Goal: Check status: Check status

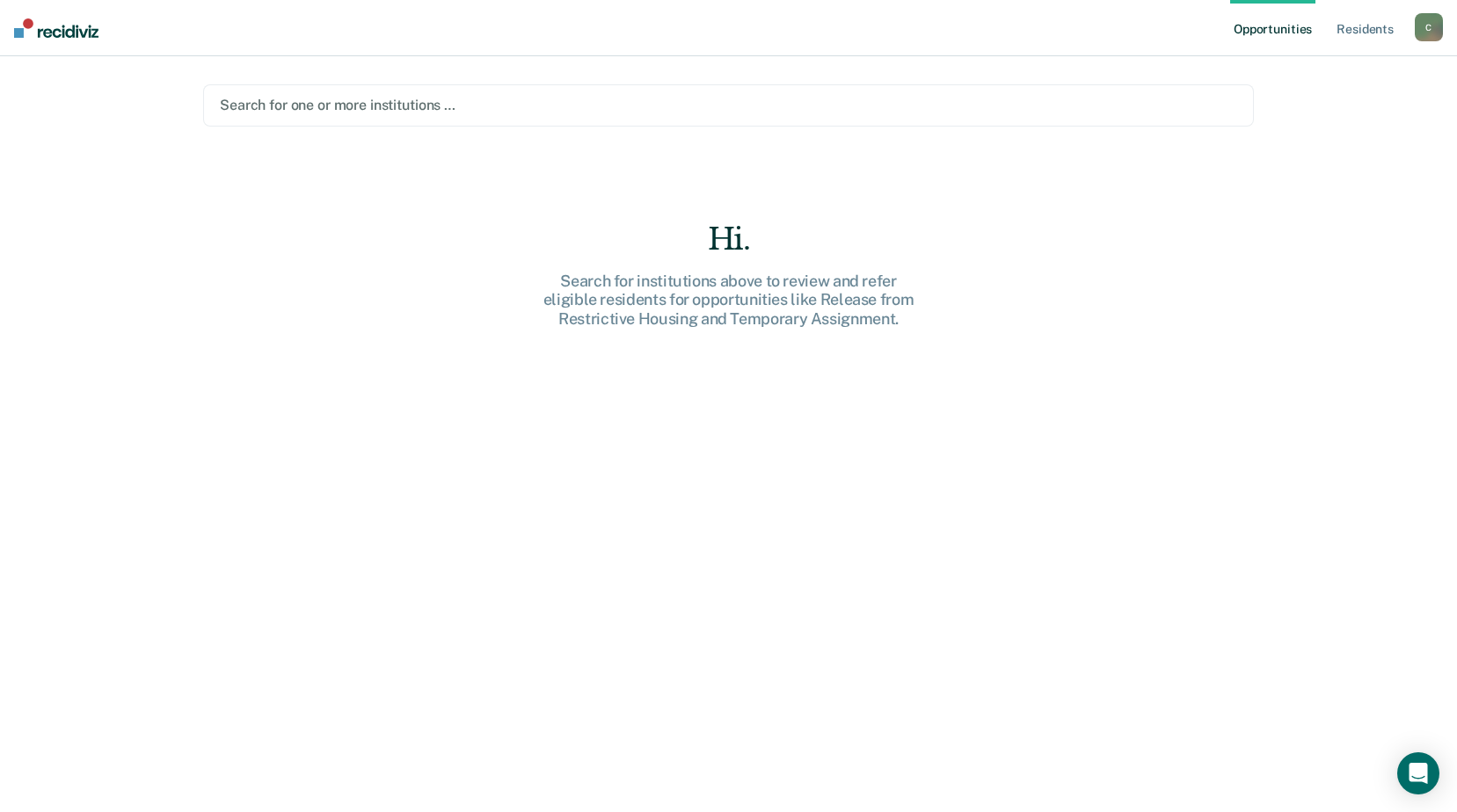
click at [299, 105] on div at bounding box center [728, 104] width 1017 height 20
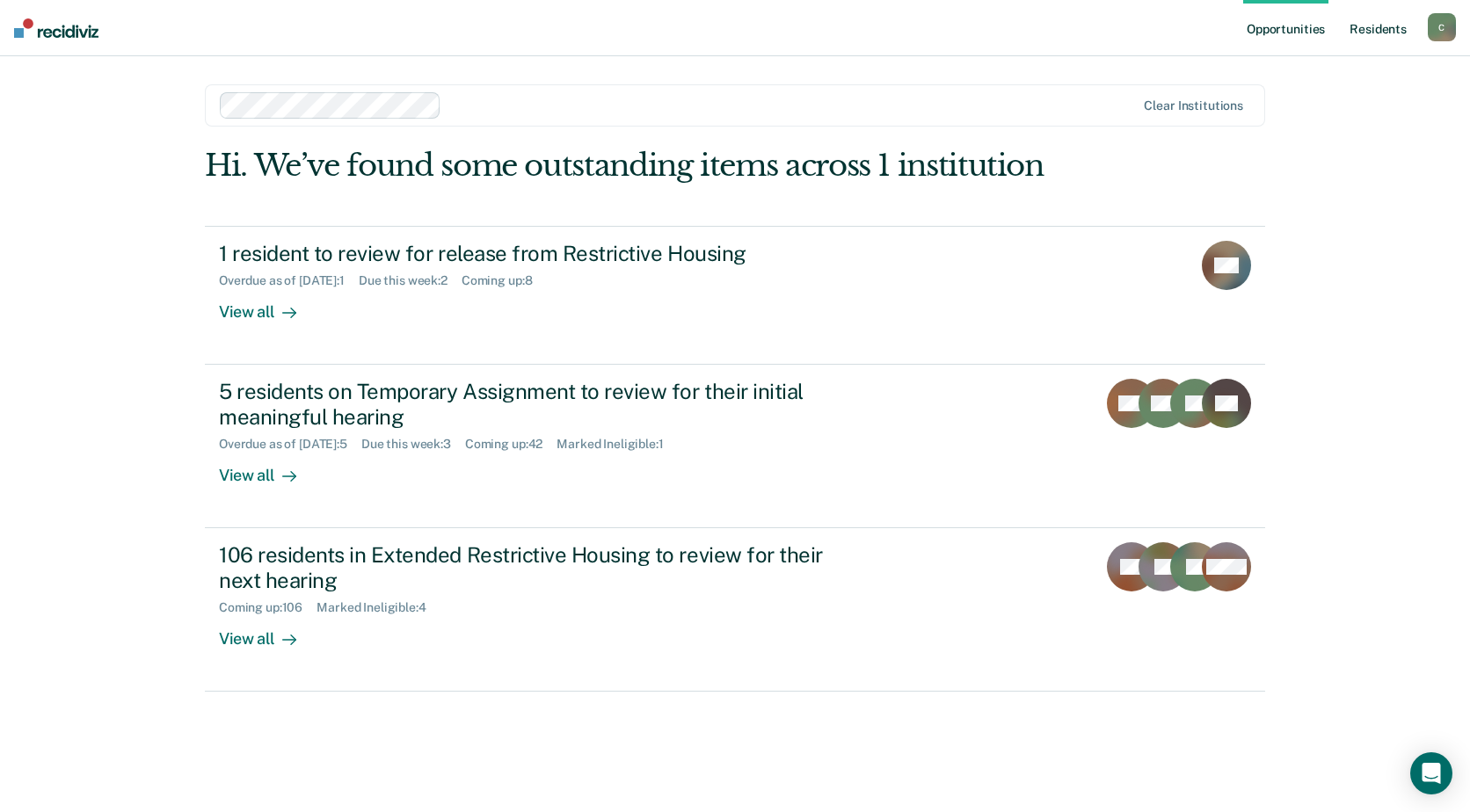
click at [1373, 27] on link "Resident s" at bounding box center [1378, 28] width 64 height 57
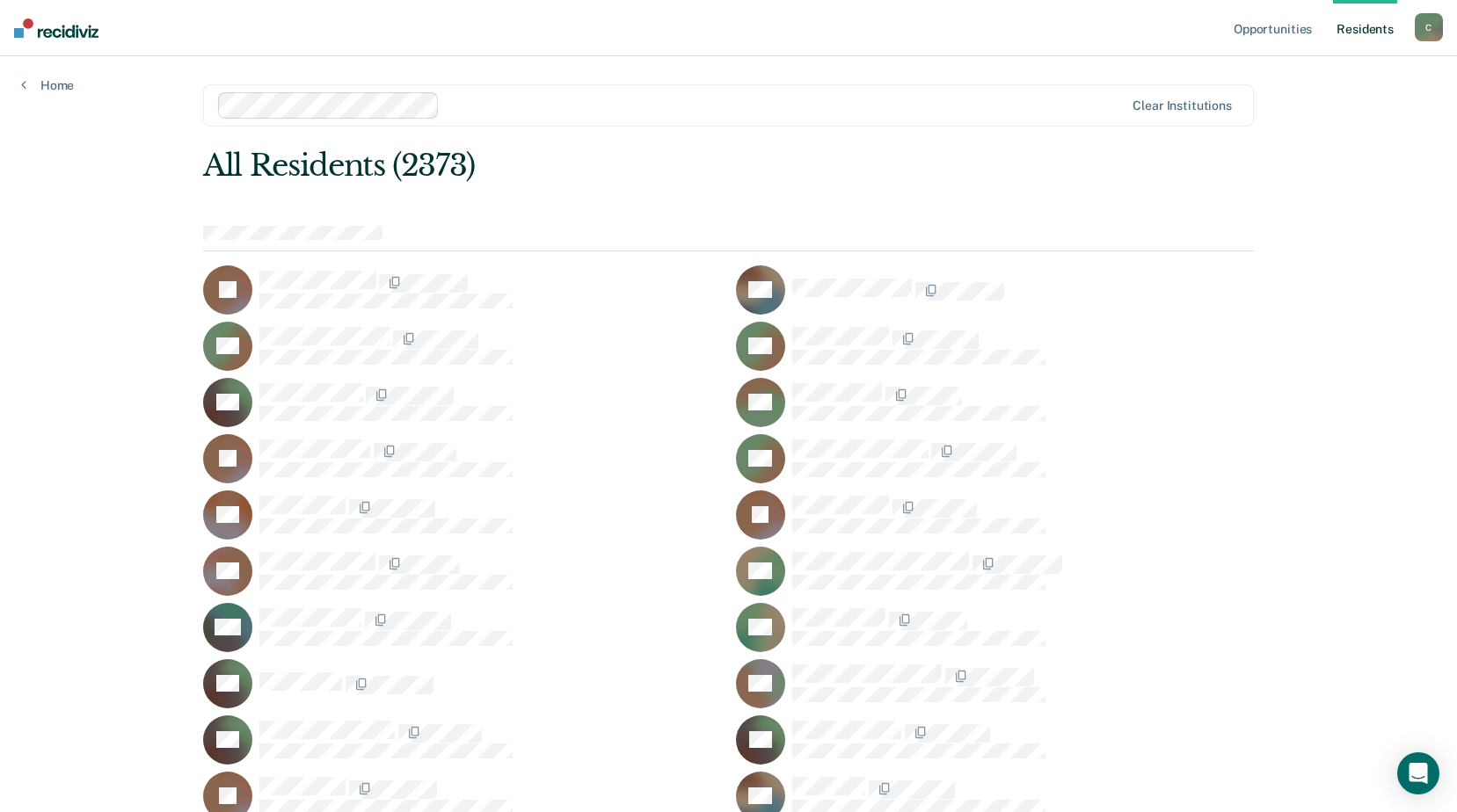
click at [326, 240] on div at bounding box center [728, 238] width 1050 height 26
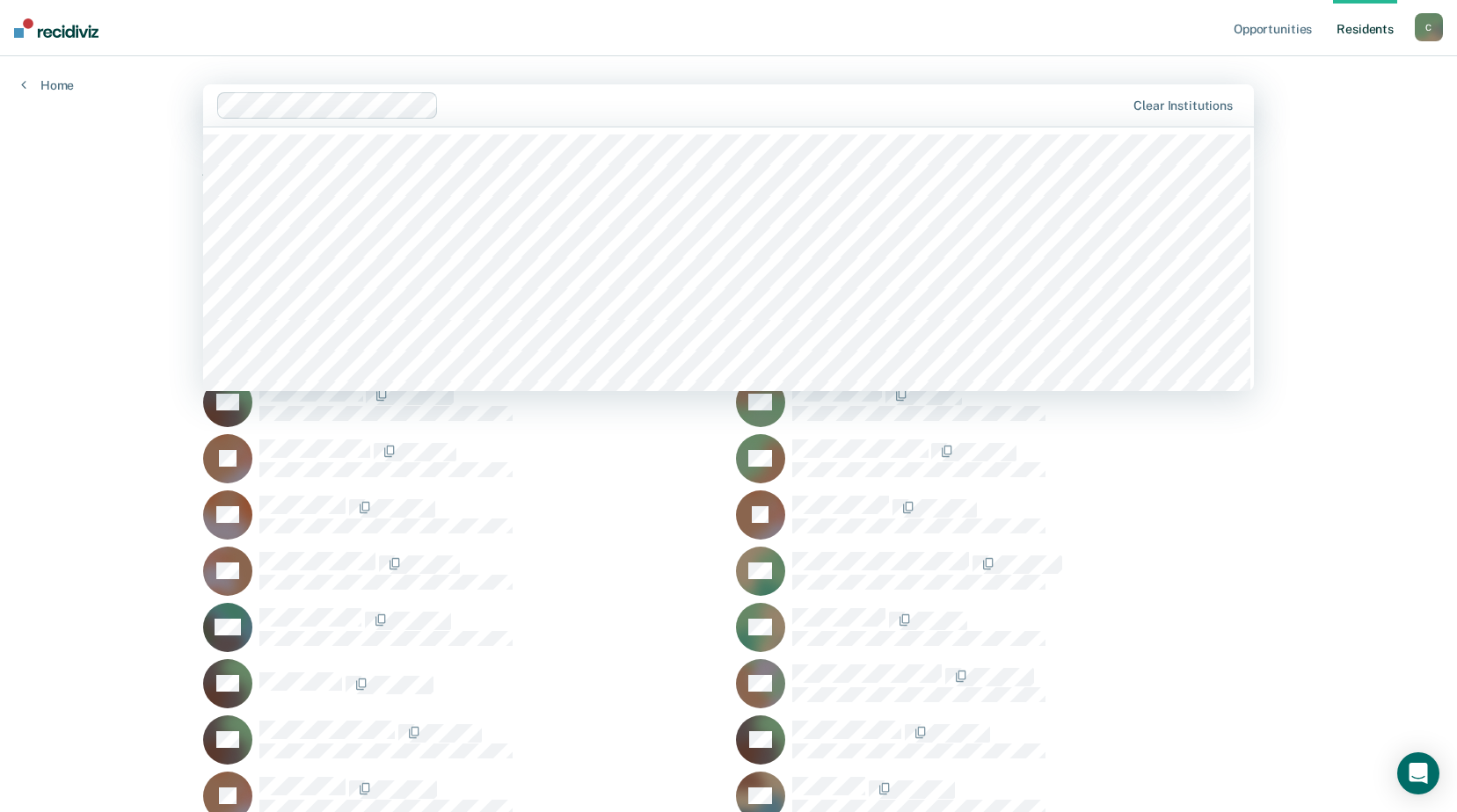
click at [951, 105] on div at bounding box center [785, 104] width 679 height 20
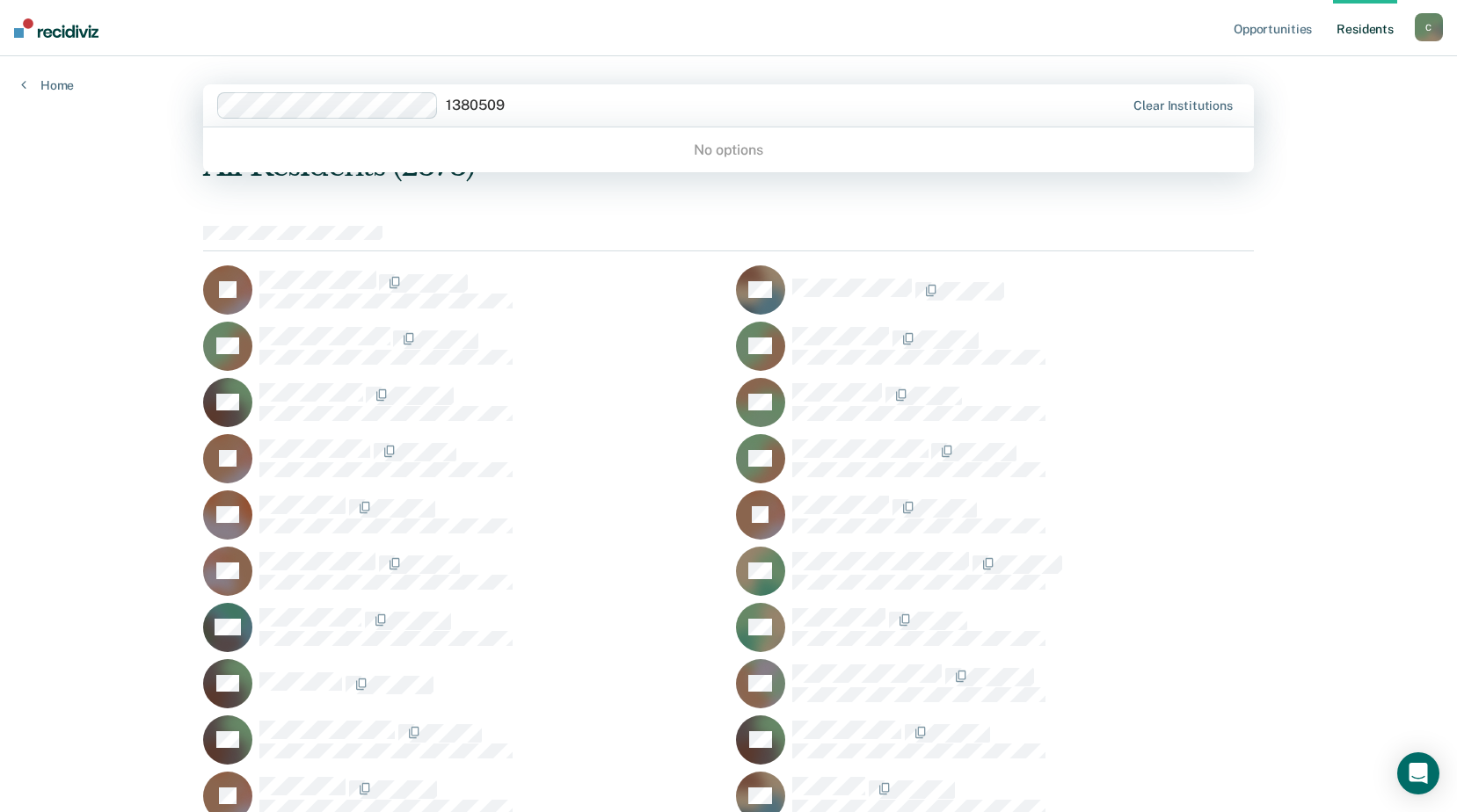
type input "1380509"
click at [601, 118] on div at bounding box center [671, 106] width 909 height 26
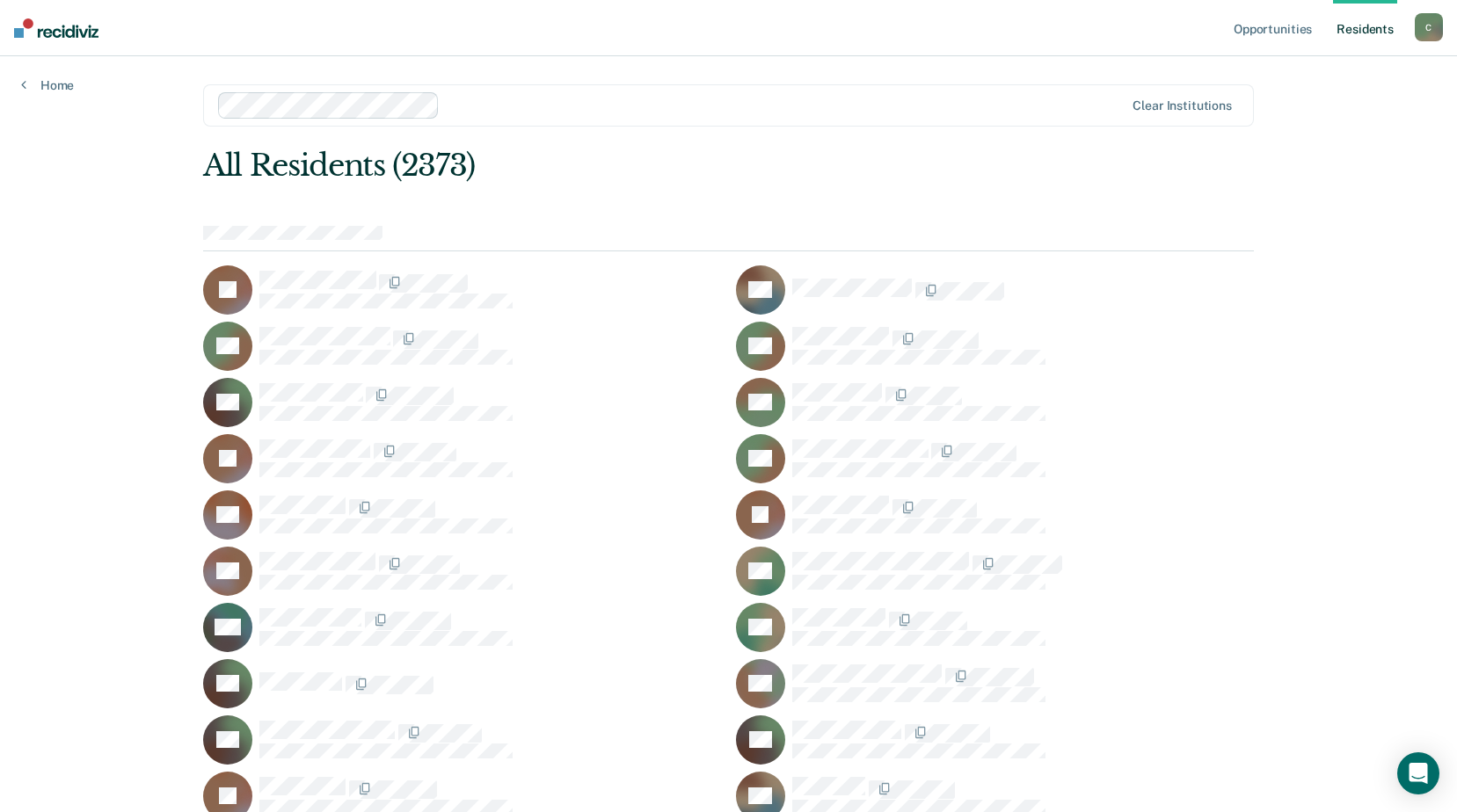
click at [337, 242] on div at bounding box center [728, 238] width 1050 height 26
click at [579, 401] on div at bounding box center [490, 394] width 461 height 23
click at [1354, 22] on link "Resident s" at bounding box center [1365, 28] width 64 height 57
click at [446, 106] on div at bounding box center [785, 104] width 677 height 20
click at [446, 105] on div at bounding box center [785, 104] width 677 height 20
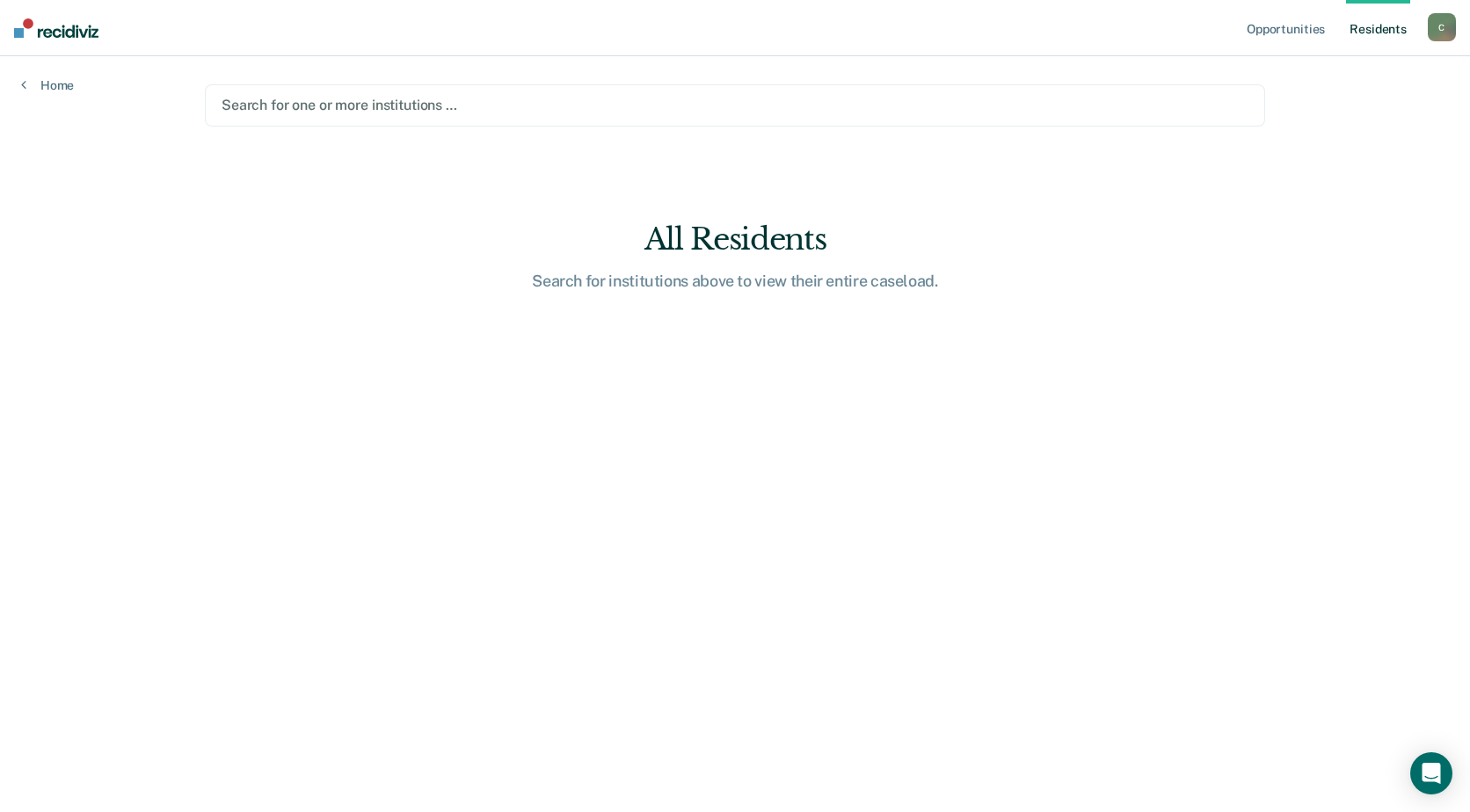
click at [394, 104] on div at bounding box center [735, 104] width 1027 height 20
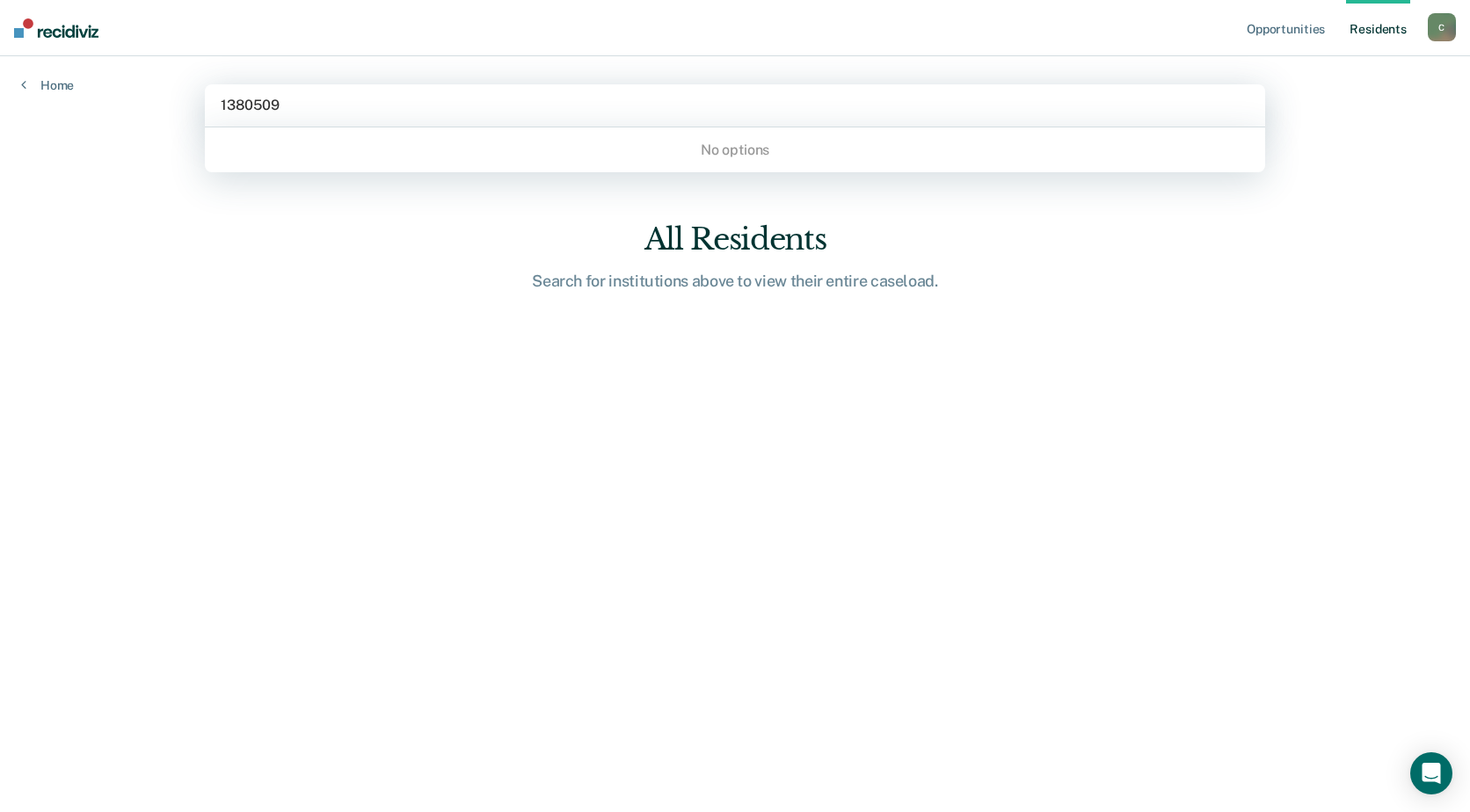
type input "1380509"
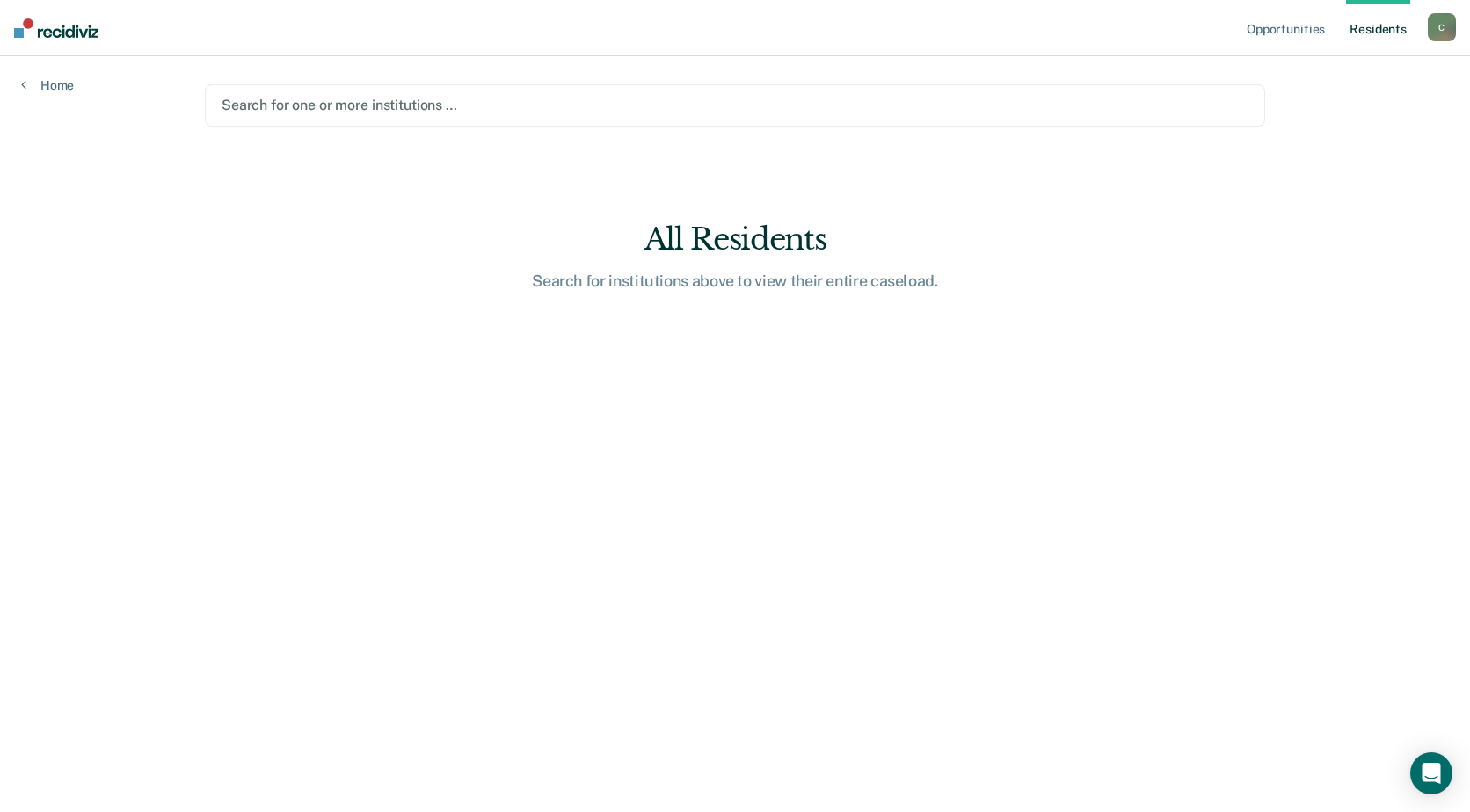
click at [1372, 32] on link "Resident s" at bounding box center [1378, 28] width 64 height 57
click at [500, 93] on div "Search for one or more institutions …" at bounding box center [735, 105] width 1060 height 43
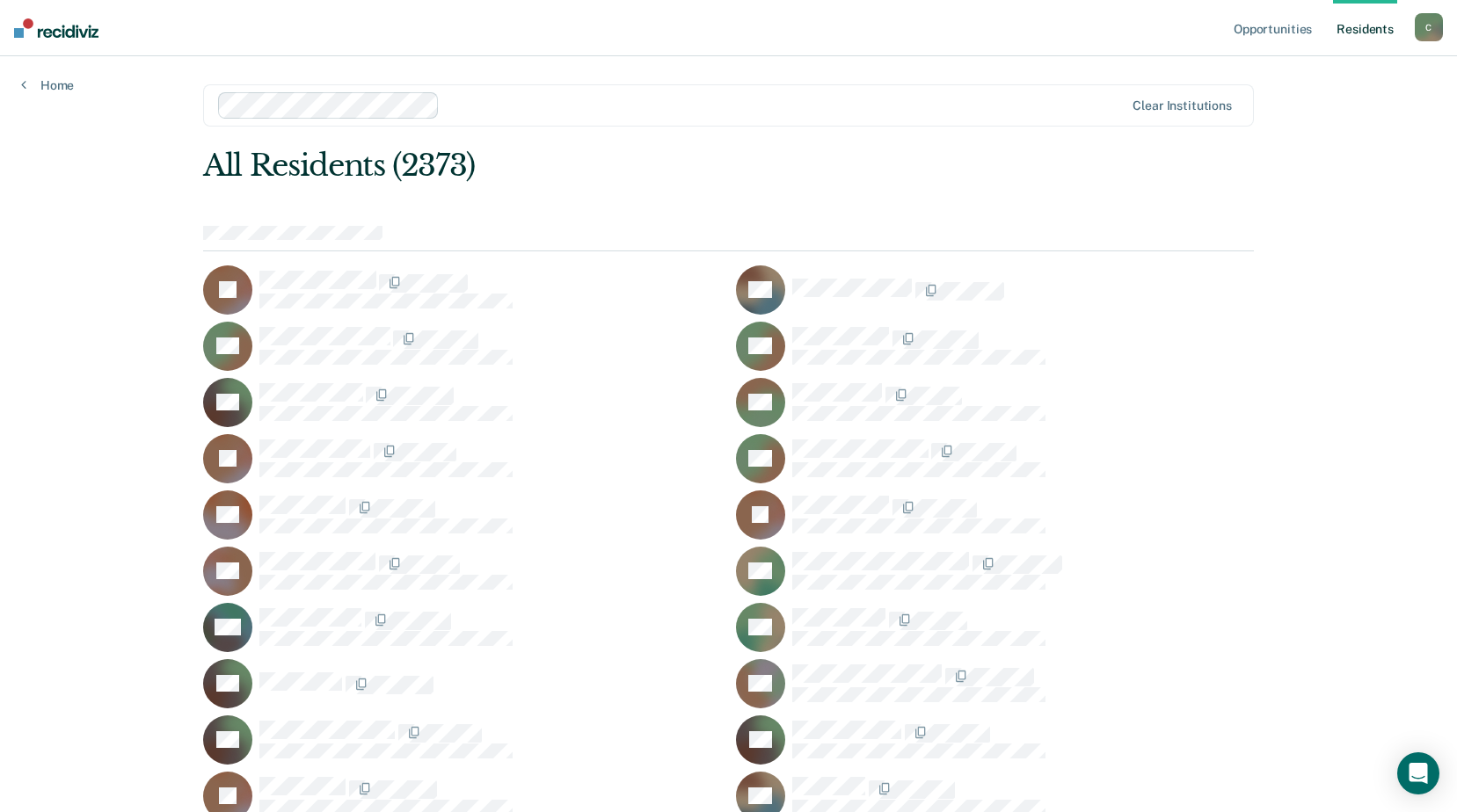
click at [400, 229] on div at bounding box center [728, 238] width 1050 height 26
click at [458, 113] on div at bounding box center [785, 104] width 677 height 20
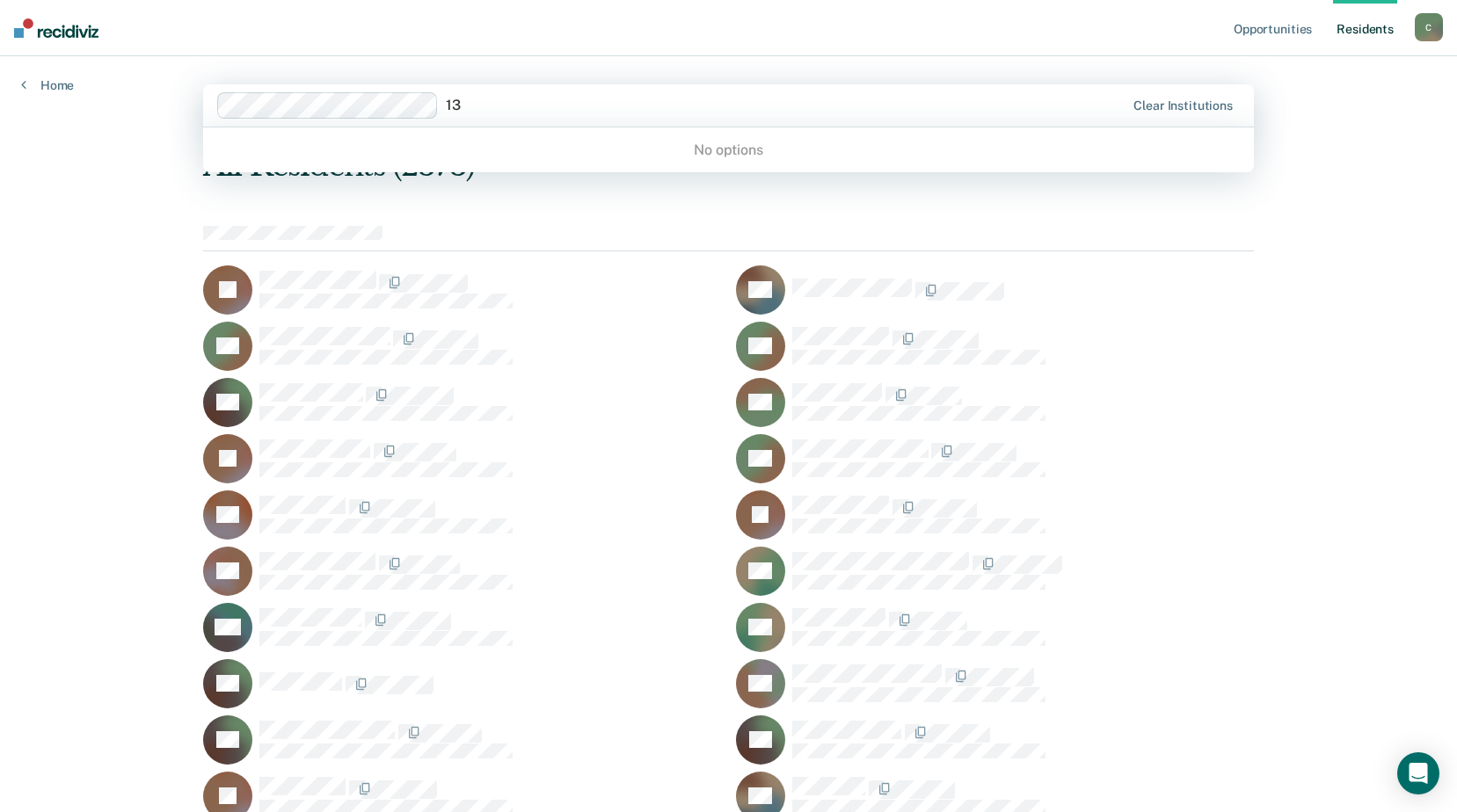
type input "1"
type input "birkenmeyer"
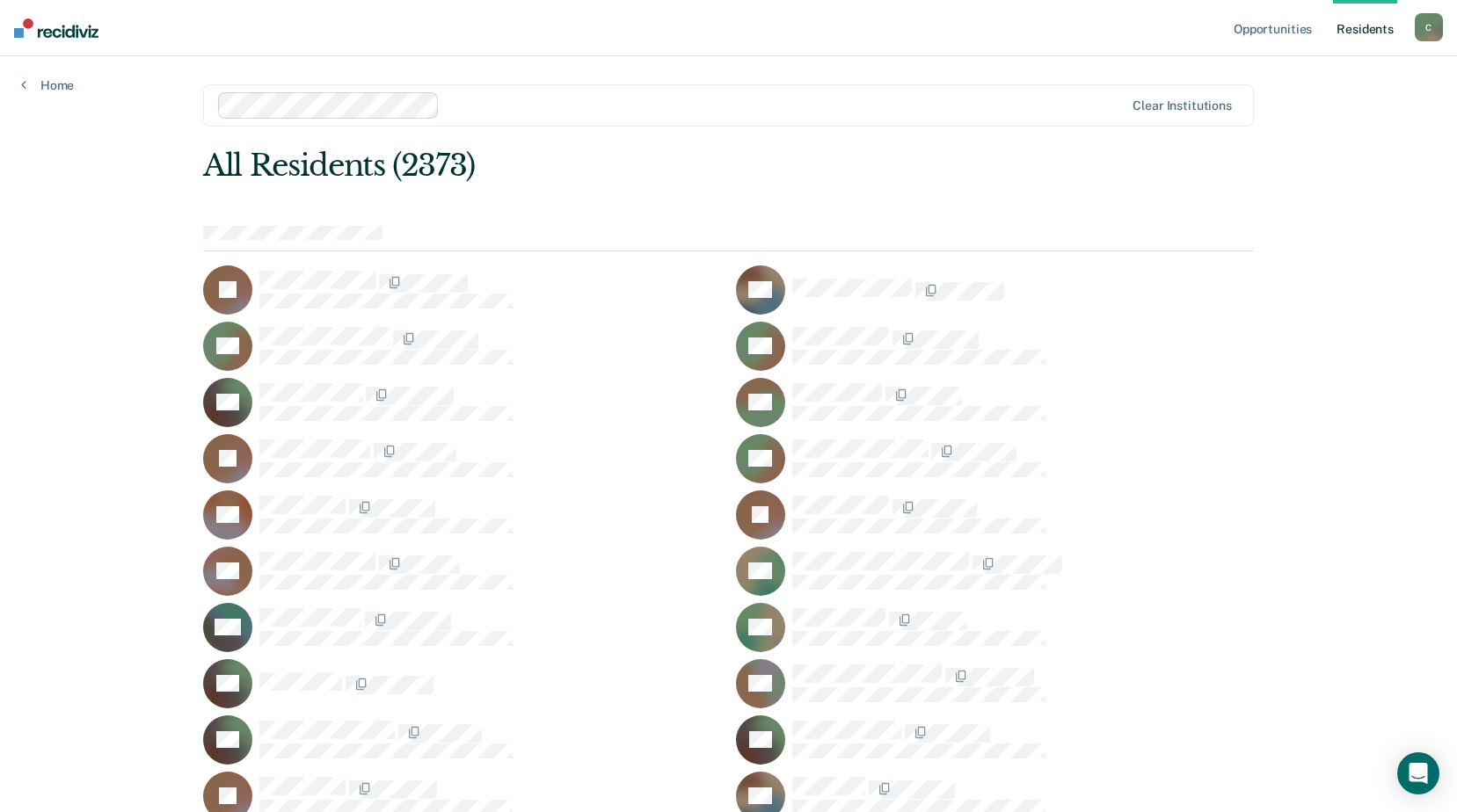
drag, startPoint x: 341, startPoint y: 240, endPoint x: 487, endPoint y: 227, distance: 146.6
click at [487, 227] on div at bounding box center [728, 238] width 1050 height 26
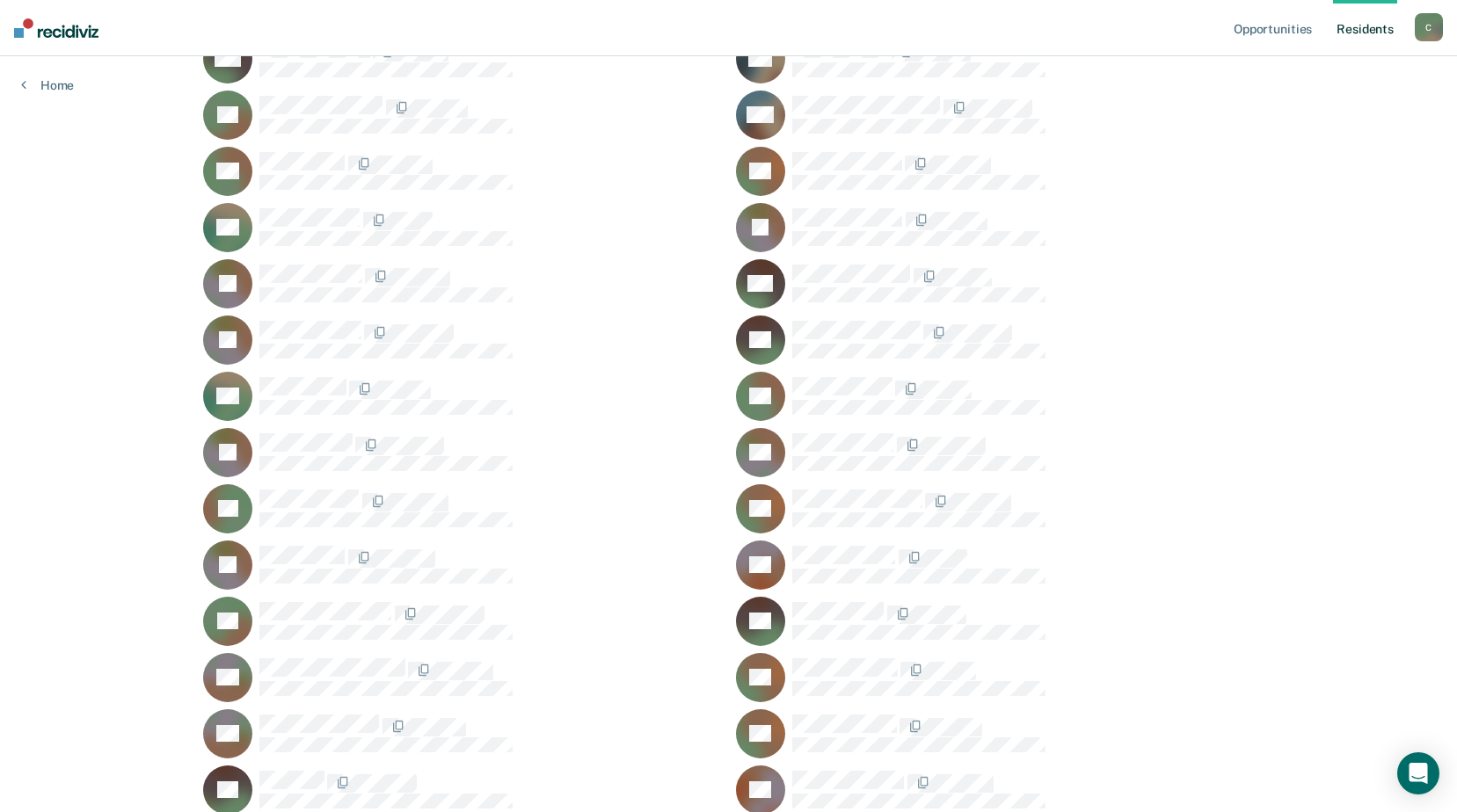
scroll to position [4922, 0]
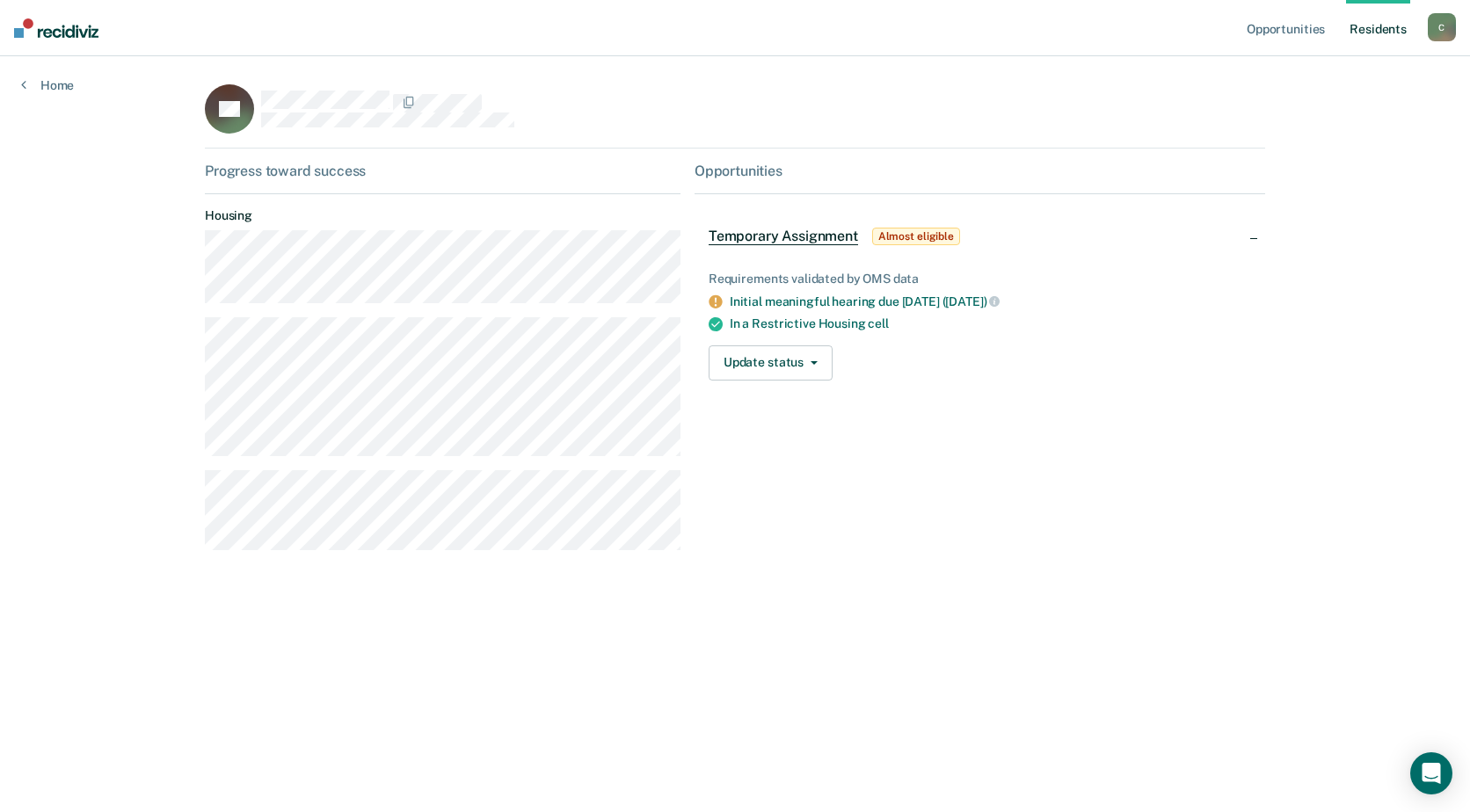
click at [36, 74] on div "Home" at bounding box center [47, 75] width 95 height 37
click at [31, 85] on link "Home" at bounding box center [47, 85] width 53 height 16
